Goal: Share content: Share content

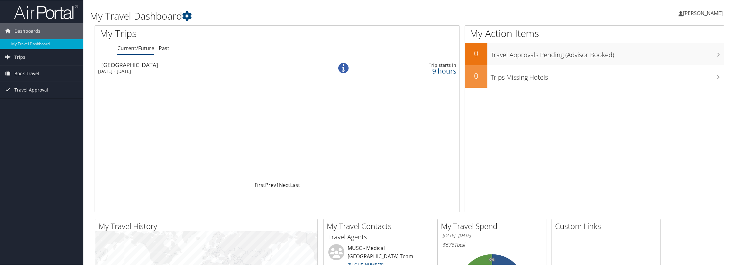
scroll to position [93, 0]
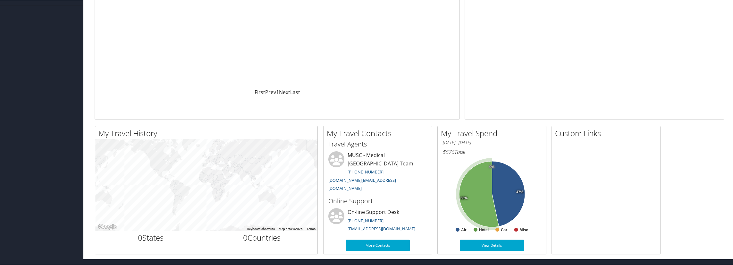
click at [487, 210] on icon at bounding box center [479, 194] width 40 height 66
click at [521, 195] on icon at bounding box center [508, 193] width 33 height 65
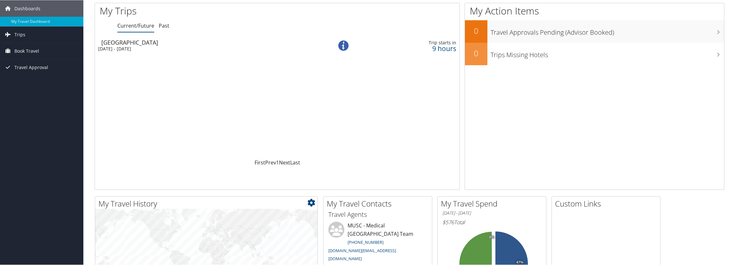
scroll to position [0, 0]
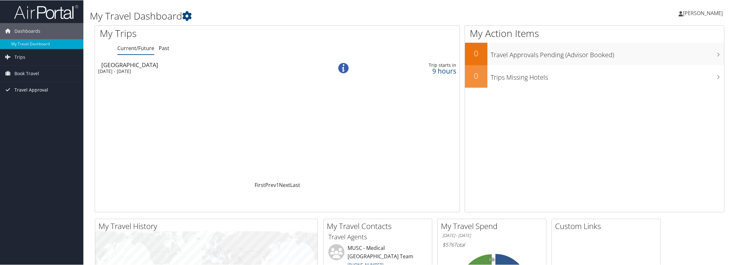
click at [22, 84] on span "Travel Approval" at bounding box center [31, 89] width 34 height 16
click at [27, 113] on link "Approved Trips" at bounding box center [41, 112] width 83 height 10
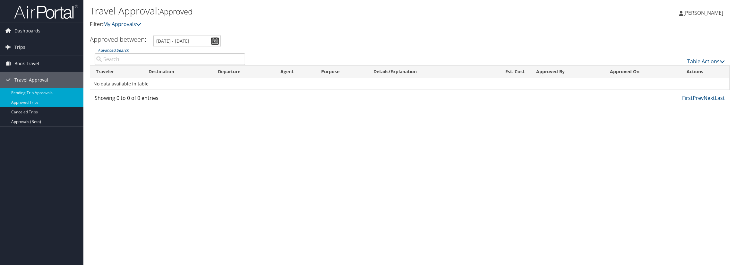
click at [61, 96] on link "Pending Trip Approvals" at bounding box center [41, 93] width 83 height 10
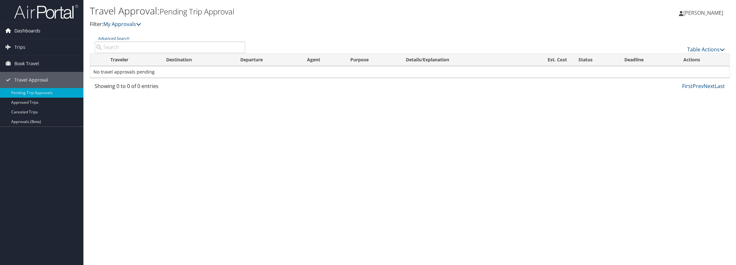
click at [30, 33] on span "Dashboards" at bounding box center [27, 31] width 26 height 16
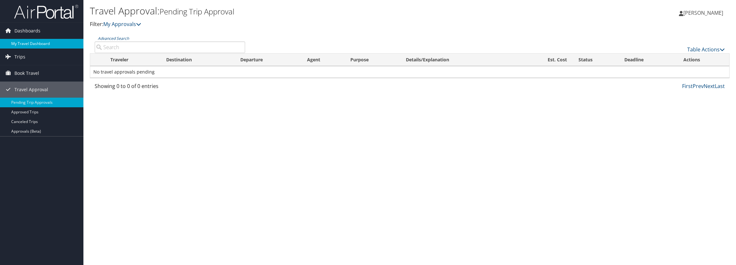
click at [28, 45] on link "My Travel Dashboard" at bounding box center [41, 44] width 83 height 10
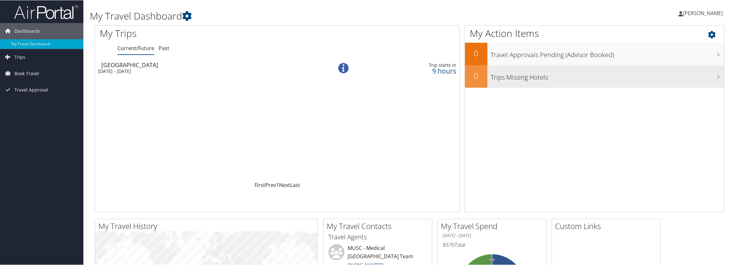
click at [559, 79] on h3 "Trips Missing Hotels" at bounding box center [608, 75] width 234 height 12
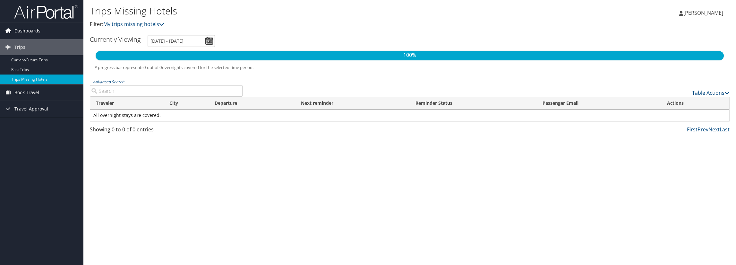
click at [63, 34] on link "Dashboards" at bounding box center [41, 31] width 83 height 16
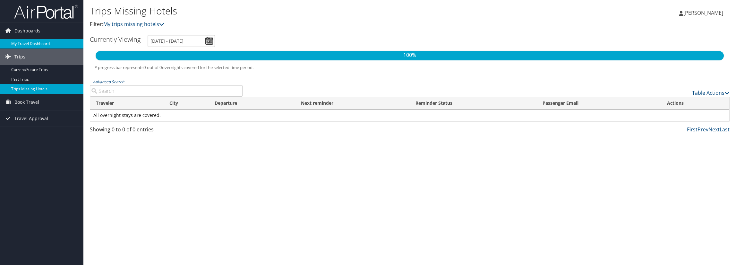
click at [51, 44] on link "My Travel Dashboard" at bounding box center [41, 44] width 83 height 10
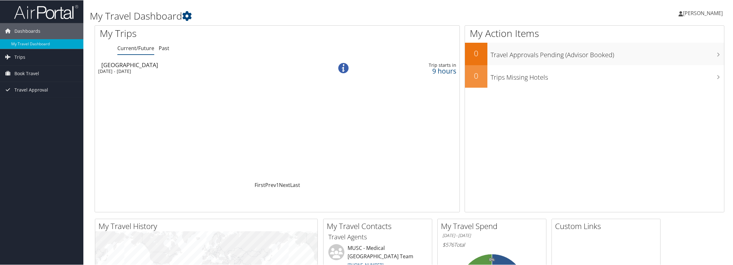
click at [143, 73] on td "Houston Wed 3 Sep 2025 - Thu 4 Sep 2025" at bounding box center [204, 68] width 218 height 18
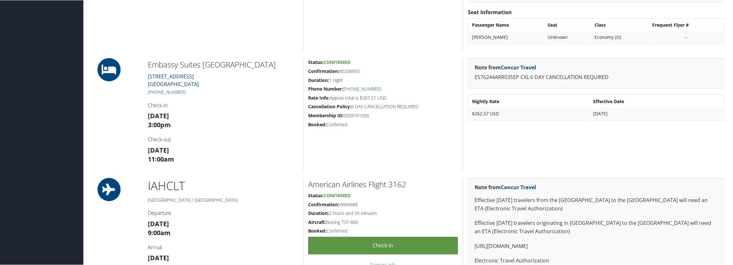
scroll to position [260, 0]
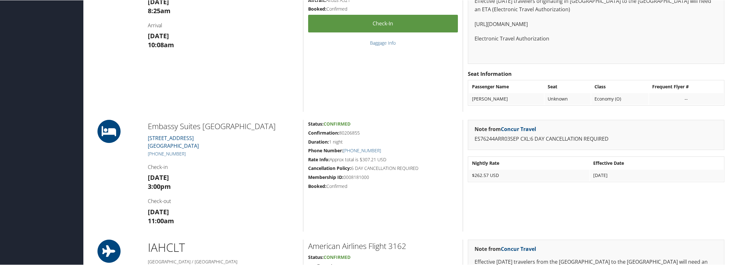
click at [343, 129] on h5 "Confirmation: 80206855" at bounding box center [383, 132] width 150 height 6
click at [336, 139] on h5 "Duration: 1 night" at bounding box center [383, 141] width 150 height 6
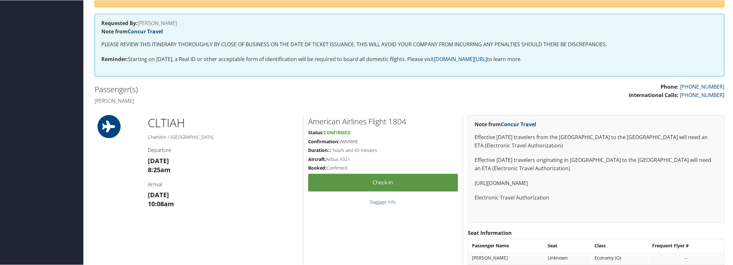
scroll to position [131, 0]
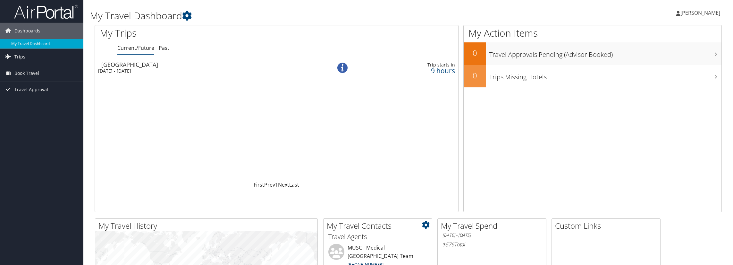
scroll to position [93, 0]
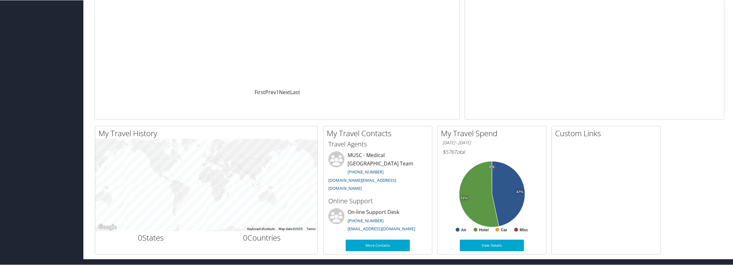
click at [479, 187] on icon at bounding box center [479, 194] width 40 height 66
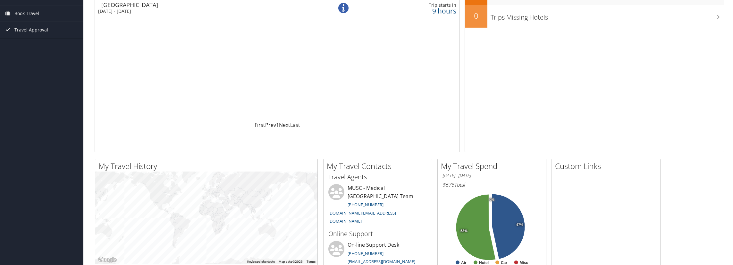
scroll to position [0, 0]
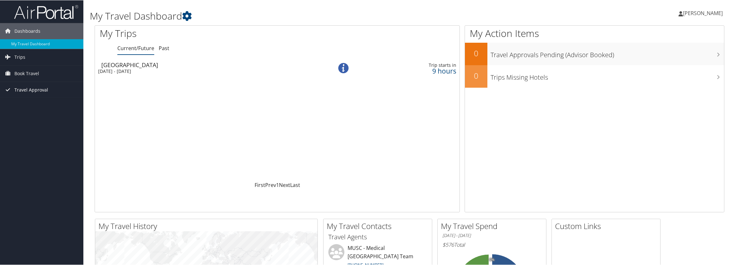
click at [38, 91] on span "Travel Approval" at bounding box center [31, 89] width 34 height 16
click at [32, 127] on link "Approvals (Beta)" at bounding box center [41, 131] width 83 height 10
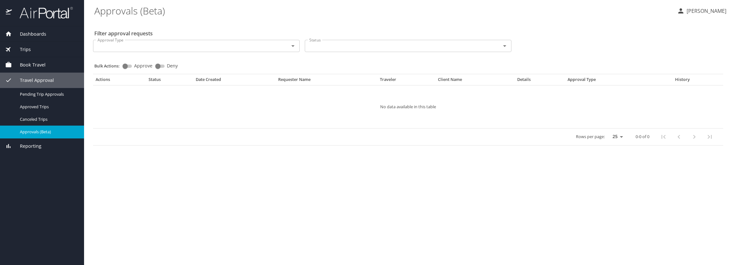
click at [43, 48] on div "Trips" at bounding box center [42, 49] width 74 height 7
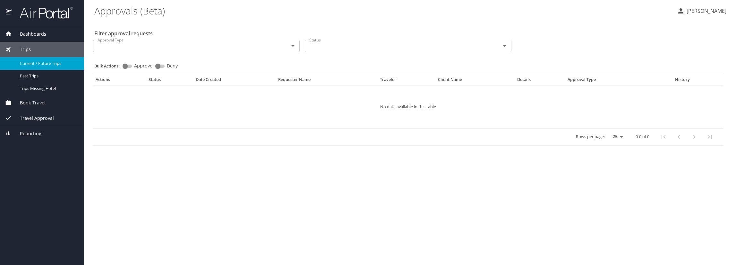
click at [46, 66] on div "Current / Future Trips" at bounding box center [42, 63] width 74 height 7
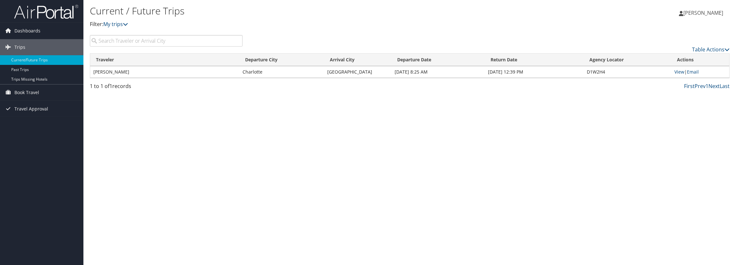
click at [248, 72] on td "Charlotte" at bounding box center [281, 72] width 85 height 12
click at [146, 71] on td "[PERSON_NAME]" at bounding box center [164, 72] width 149 height 12
click at [679, 72] on link "View" at bounding box center [679, 72] width 10 height 6
click at [699, 71] on link "Email" at bounding box center [693, 72] width 12 height 6
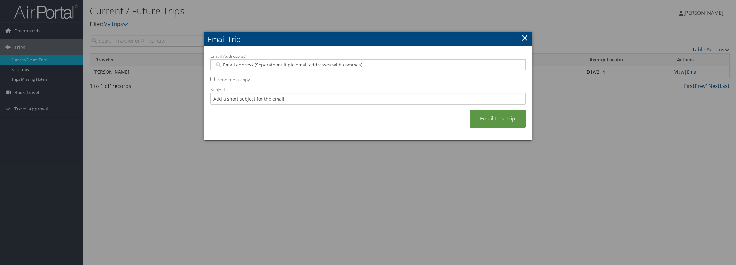
click at [450, 75] on div "Email Address(es): Send me a copy Subject: Email This Trip" at bounding box center [367, 93] width 315 height 81
click at [450, 71] on div "Email Address(es): Send me a copy Subject: Email This Trip" at bounding box center [367, 93] width 315 height 81
click at [431, 63] on input "Email Address(es):" at bounding box center [368, 65] width 307 height 6
type input "gowrisangar3@gmail.com"
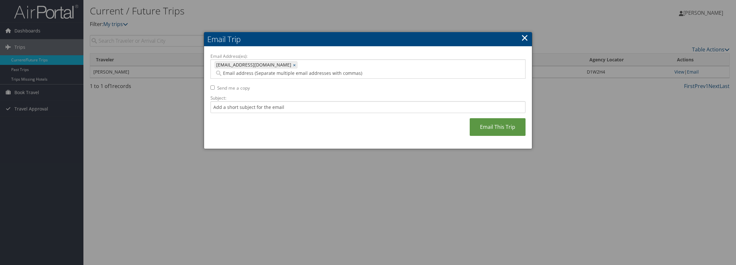
click at [242, 85] on label "Send me a copy" at bounding box center [233, 88] width 33 height 6
click at [213, 75] on div "Email Address(es): gowrisangar3@gmail.com gowrisangar3@gmail.com × Send me a co…" at bounding box center [367, 98] width 315 height 90
click at [213, 85] on input "Send me a copy" at bounding box center [212, 87] width 4 height 4
click at [212, 85] on input "Send me a copy" at bounding box center [212, 87] width 4 height 4
click at [214, 85] on input "Send me a copy" at bounding box center [212, 87] width 4 height 4
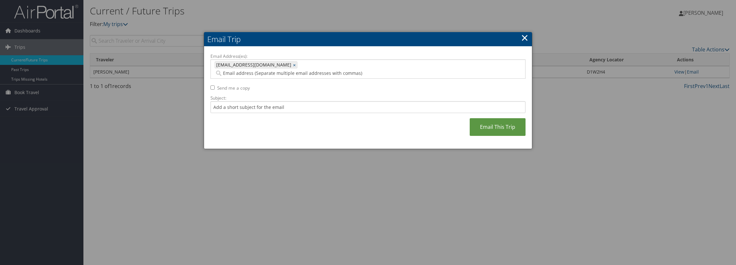
checkbox input "true"
click at [488, 119] on link "Email This Trip" at bounding box center [498, 127] width 56 height 18
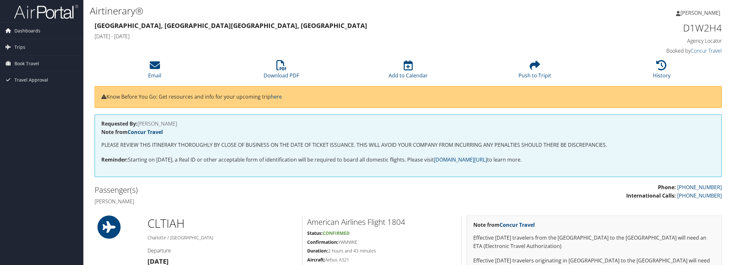
scroll to position [289, 0]
